Goal: Task Accomplishment & Management: Use online tool/utility

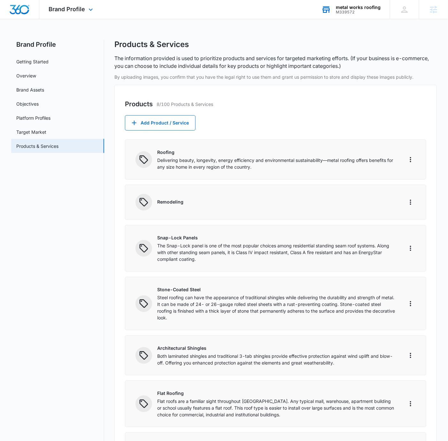
click at [346, 13] on div "M339572" at bounding box center [358, 12] width 45 height 4
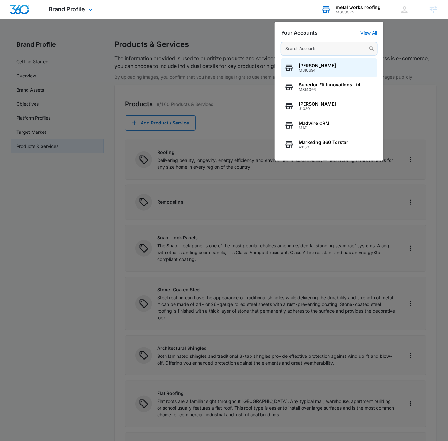
click at [313, 48] on input "text" at bounding box center [329, 48] width 96 height 13
paste input "M179672"
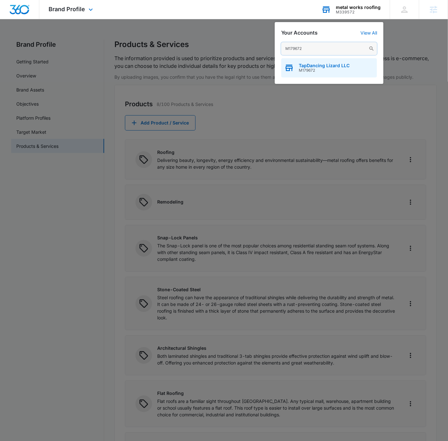
type input "M179672"
click at [320, 64] on span "TapDancing Lizard LLC" at bounding box center [324, 65] width 51 height 5
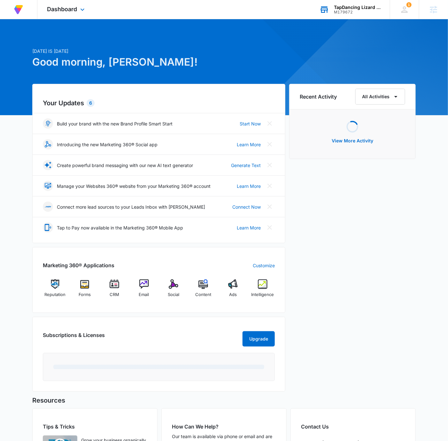
click at [62, 2] on div "Dashboard Apps Reputation Forms CRM Email Social Content Ads Intelligence Files…" at bounding box center [66, 9] width 59 height 19
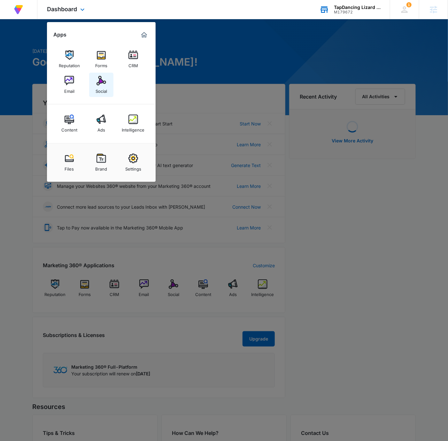
drag, startPoint x: 100, startPoint y: 81, endPoint x: 105, endPoint y: 81, distance: 4.8
click at [100, 81] on img at bounding box center [102, 81] width 10 height 10
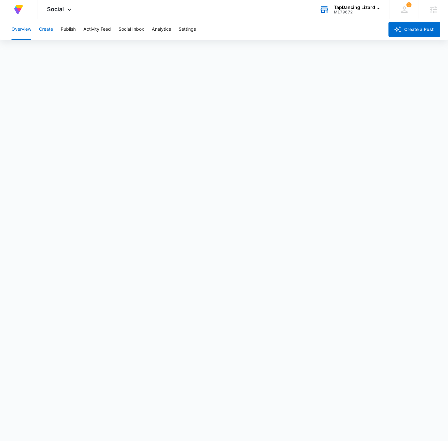
click at [46, 28] on button "Create" at bounding box center [46, 29] width 14 height 20
click at [57, 50] on button "Approvals" at bounding box center [62, 49] width 21 height 18
click at [15, 26] on button "Overview" at bounding box center [22, 29] width 20 height 20
click at [58, 33] on div "Overview Create Publish Activity Feed Social Inbox Analytics Settings" at bounding box center [196, 29] width 377 height 20
click at [50, 33] on button "Create" at bounding box center [46, 29] width 14 height 20
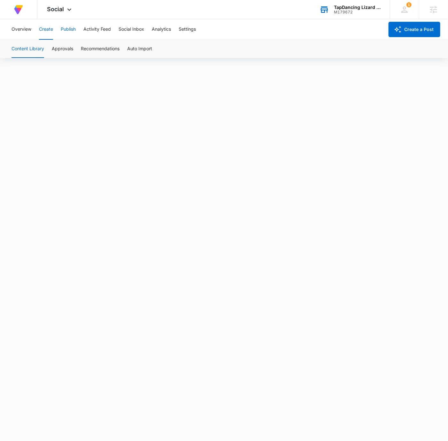
click at [69, 32] on button "Publish" at bounding box center [68, 29] width 15 height 20
click at [291, 38] on div "Overview Create Publish Activity Feed Social Inbox Analytics Settings" at bounding box center [196, 29] width 377 height 20
click at [21, 33] on button "Overview" at bounding box center [22, 29] width 20 height 20
